Goal: Task Accomplishment & Management: Complete application form

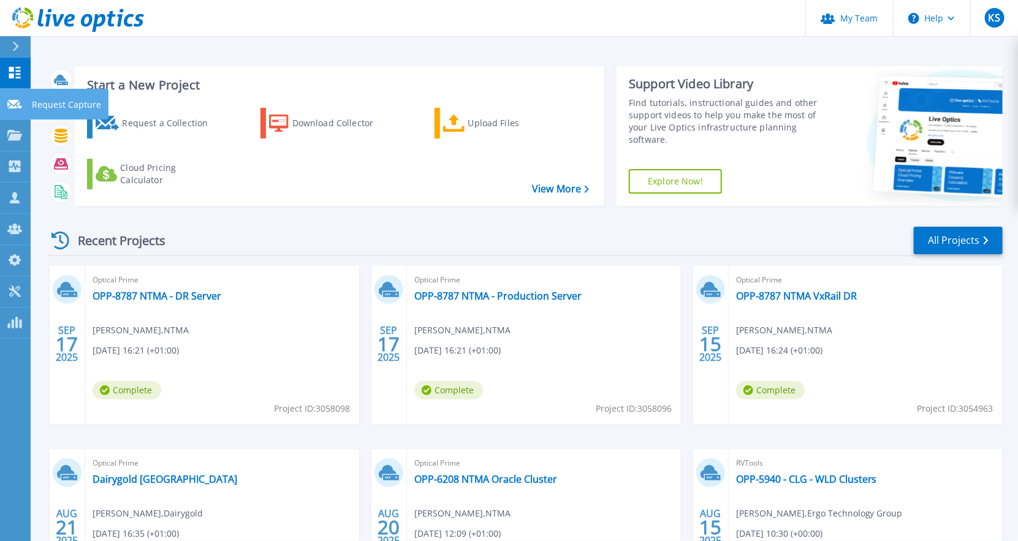
click at [63, 102] on p "Request Capture" at bounding box center [66, 105] width 69 height 32
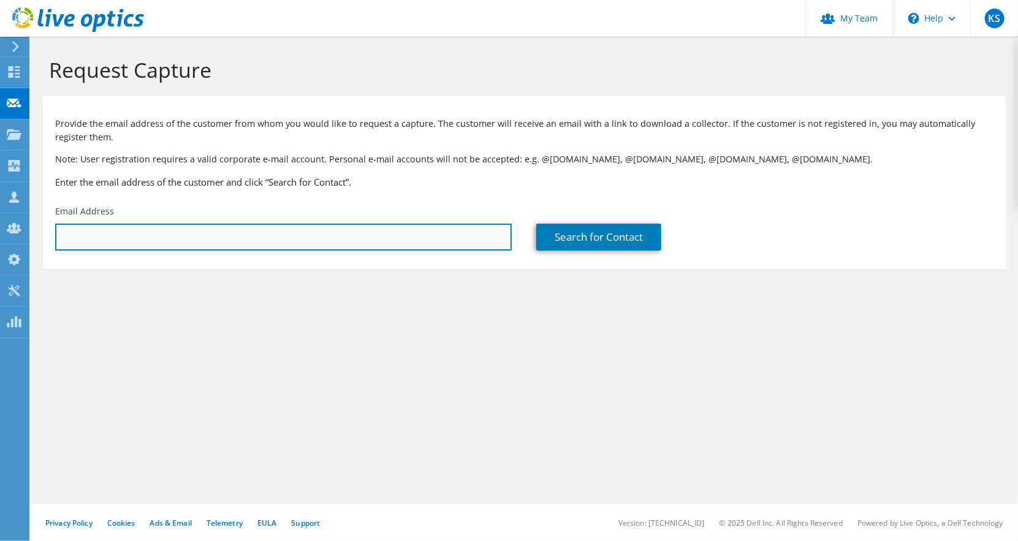
click at [374, 238] on input "text" at bounding box center [283, 237] width 456 height 27
drag, startPoint x: 106, startPoint y: 244, endPoint x: -35, endPoint y: 246, distance: 140.9
click at [0, 246] on html "KS Partner Team Admin Kevin Stanford kevin.stanford@ergotechnologygroup.com Erg…" at bounding box center [509, 270] width 1018 height 541
paste input "Gerard.Burts@ptsb.ie"
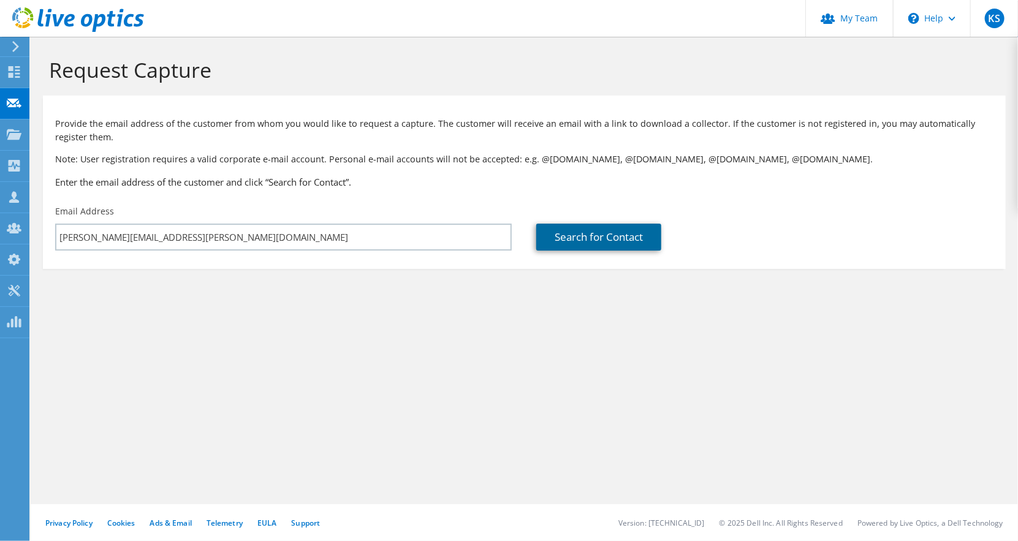
click at [591, 242] on link "Search for Contact" at bounding box center [598, 237] width 125 height 27
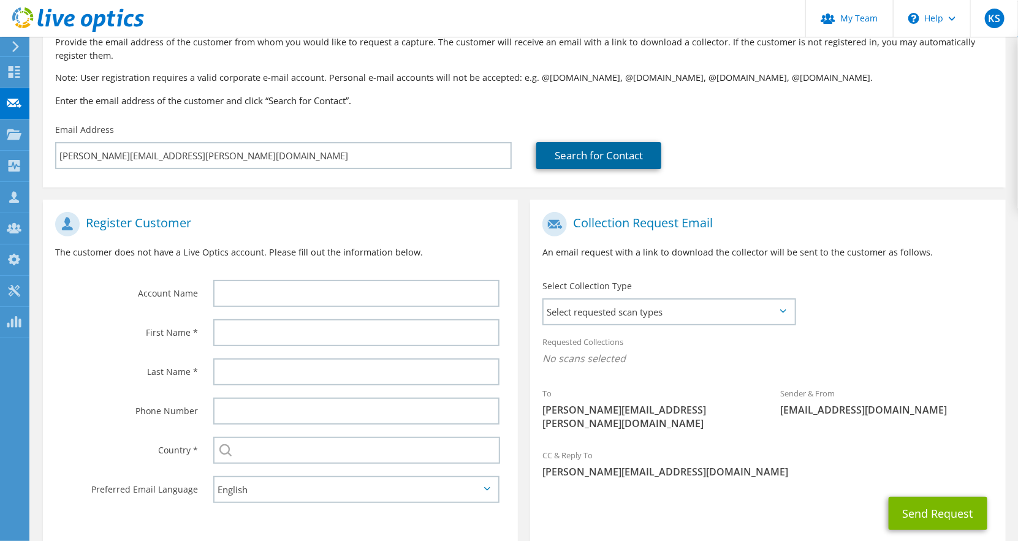
scroll to position [98, 0]
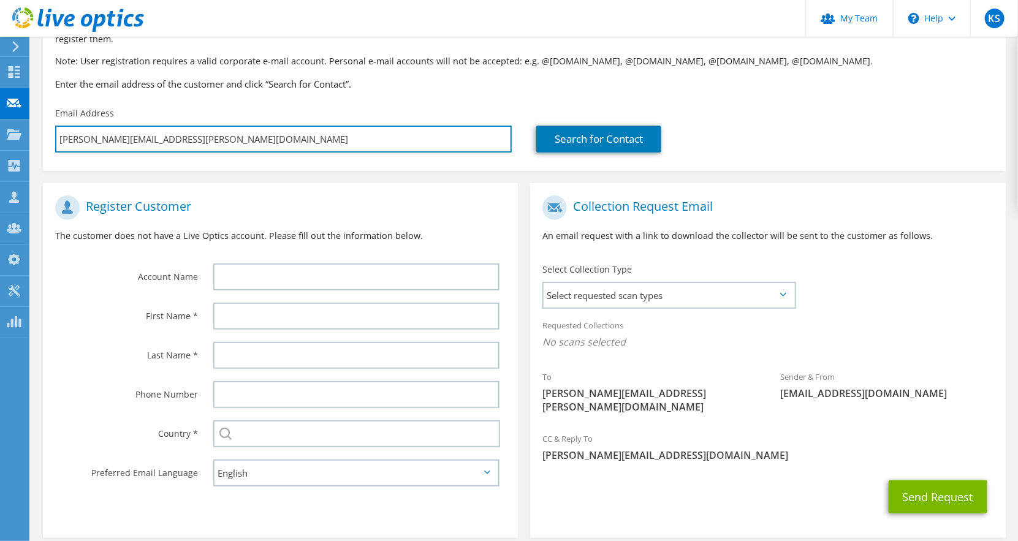
drag, startPoint x: 174, startPoint y: 140, endPoint x: 32, endPoint y: 138, distance: 141.5
click at [32, 138] on section "Request Capture Provide the email address of the customer from whom you would l…" at bounding box center [524, 269] width 987 height 661
paste input "PermanentTSB"
type input "Gerard.Burts@PermanentTSB.ie"
type input "Select"
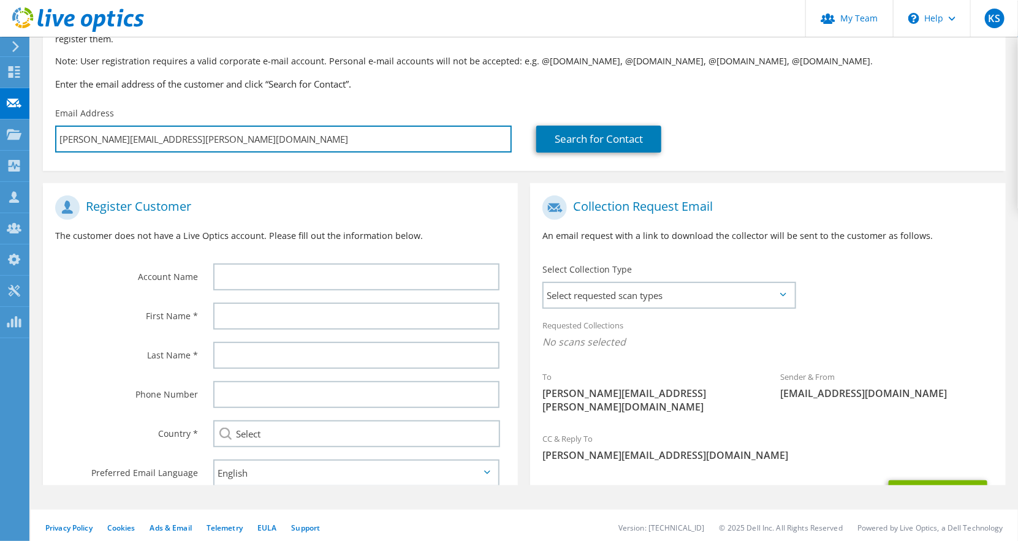
scroll to position [0, 0]
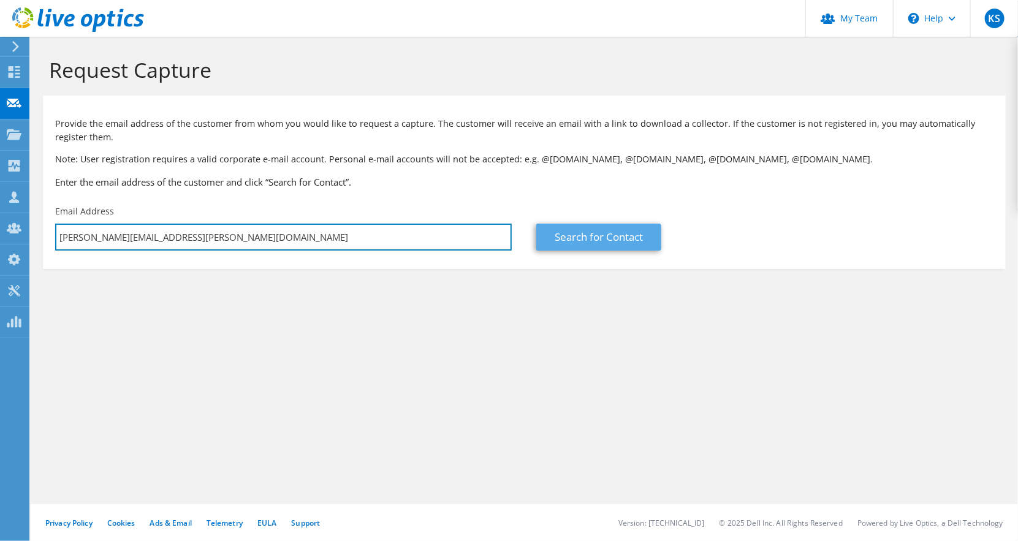
type input "Gerard.Burts@PermanentTSB.ie"
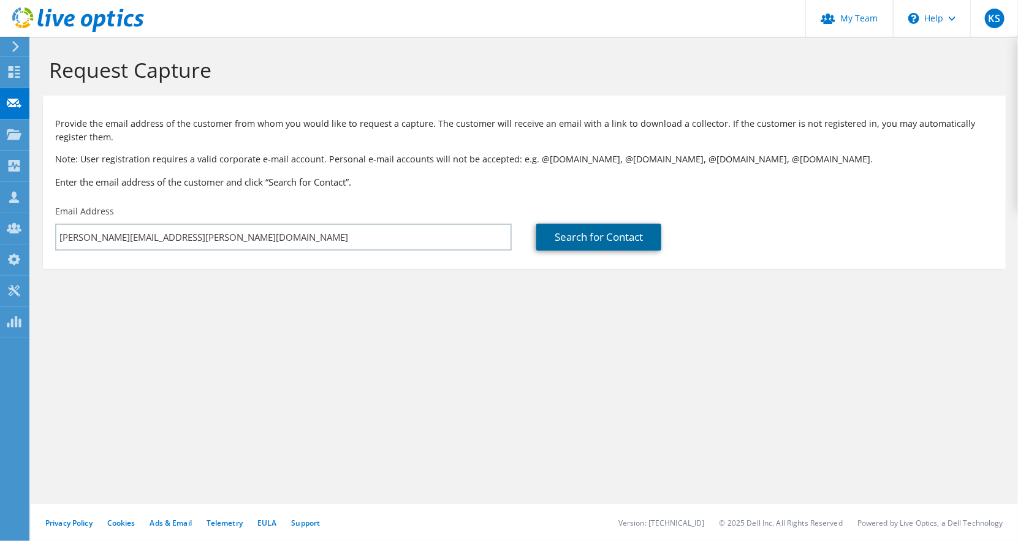
click at [588, 242] on link "Search for Contact" at bounding box center [598, 237] width 125 height 27
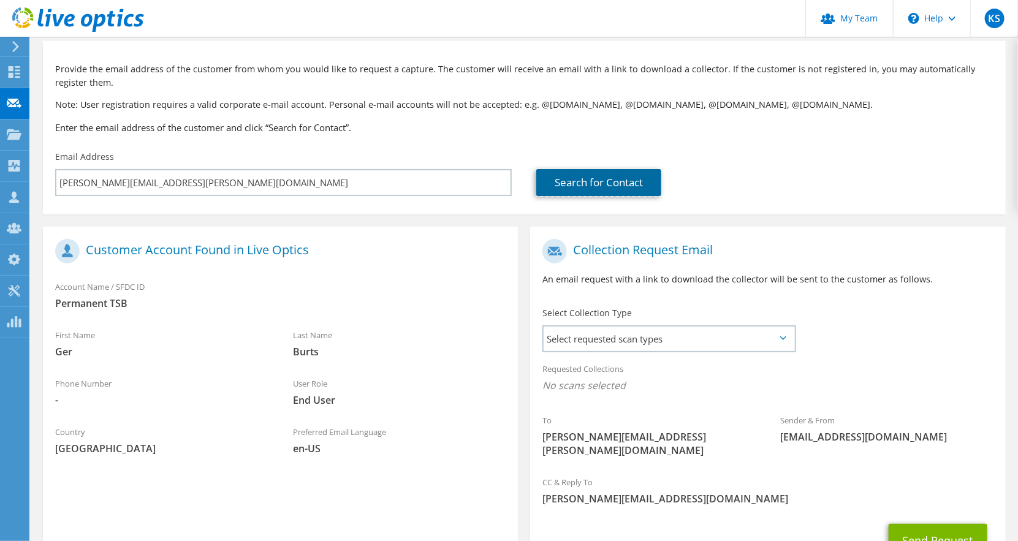
scroll to position [143, 0]
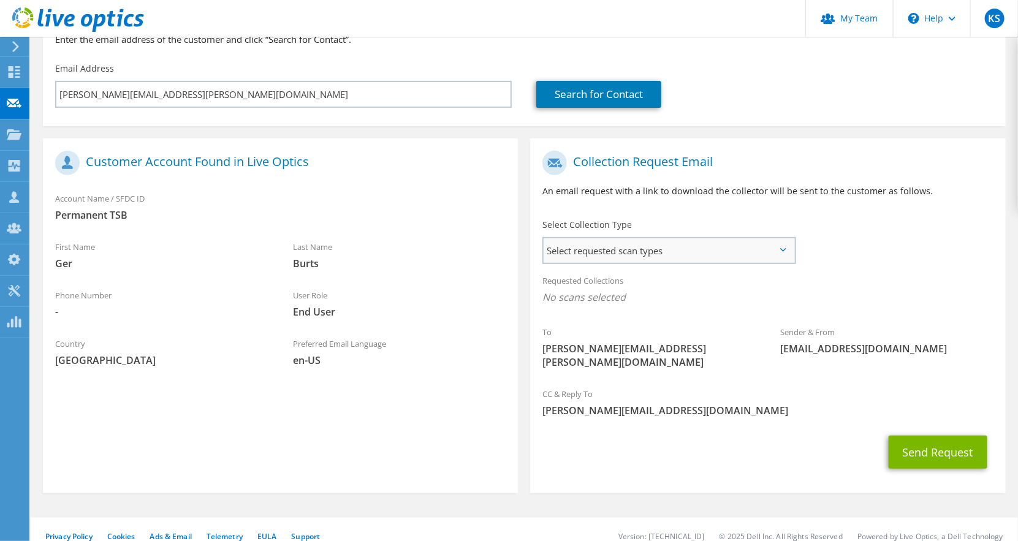
click at [659, 254] on span "Select requested scan types" at bounding box center [668, 250] width 250 height 25
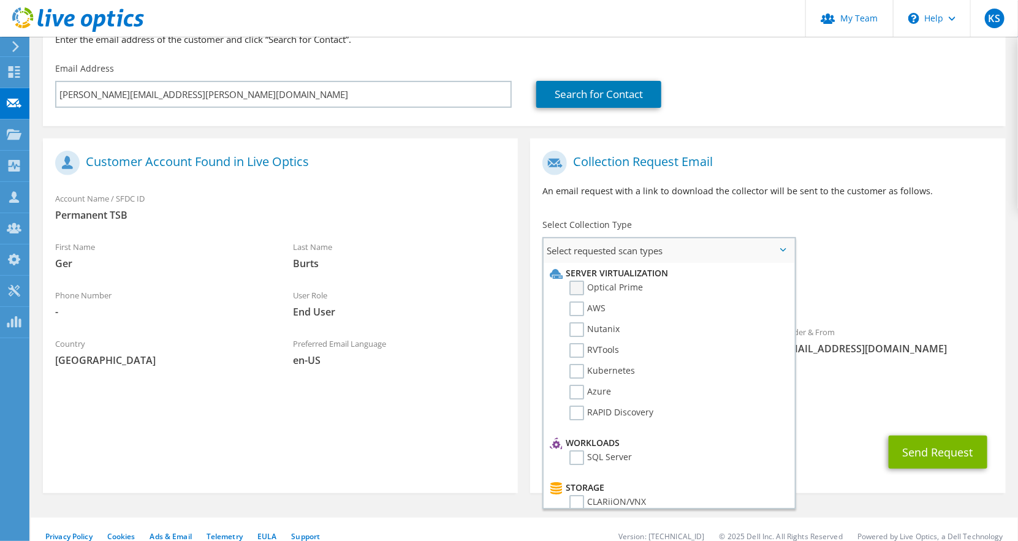
click at [609, 287] on label "Optical Prime" at bounding box center [606, 288] width 74 height 15
click at [0, 0] on input "Optical Prime" at bounding box center [0, 0] width 0 height 0
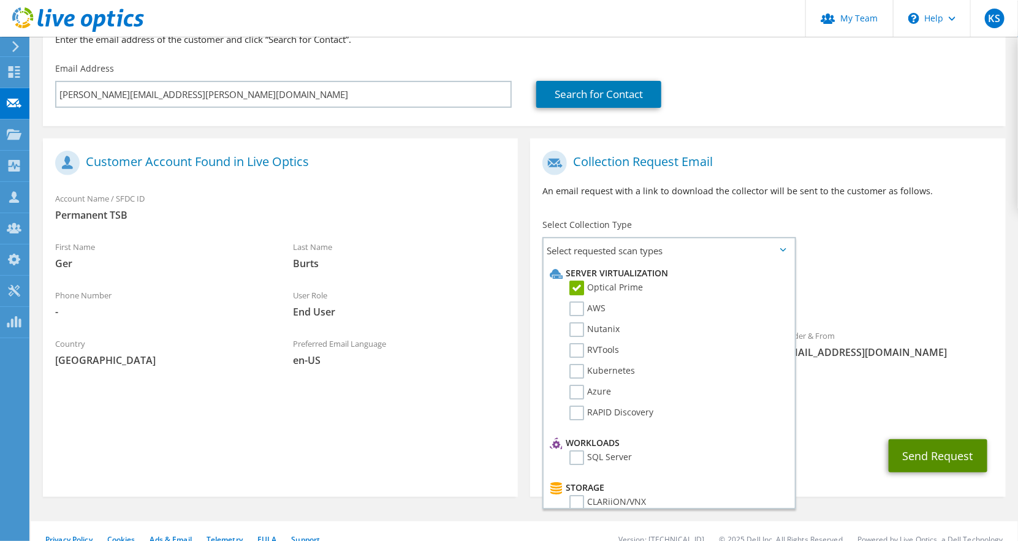
click at [933, 440] on button "Send Request" at bounding box center [937, 455] width 99 height 33
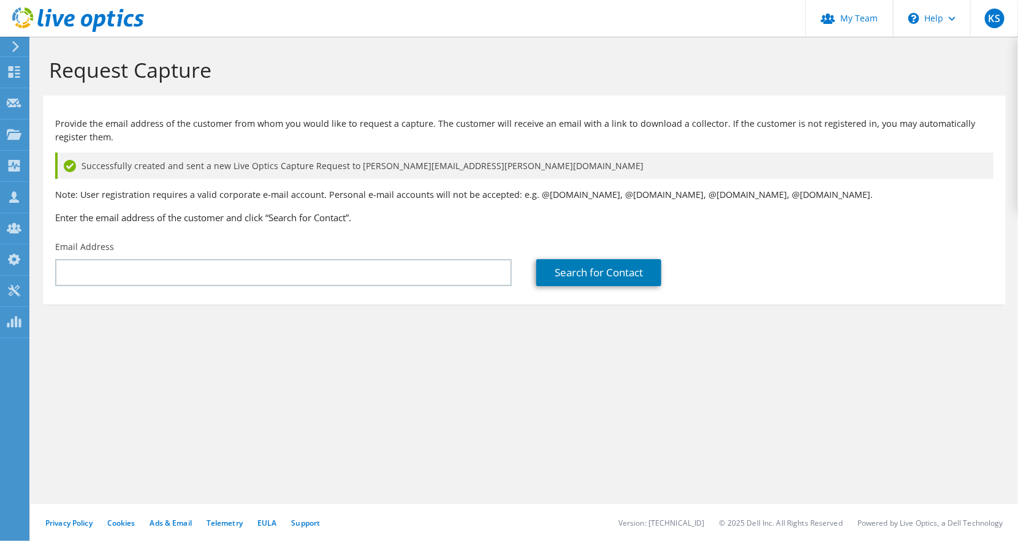
click at [359, 404] on div "Request Capture Provide the email address of the customer from whom you would l…" at bounding box center [524, 289] width 987 height 504
